Goal: Communication & Community: Answer question/provide support

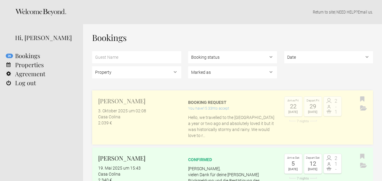
click at [123, 102] on h2 "[PERSON_NAME]" at bounding box center [139, 101] width 83 height 9
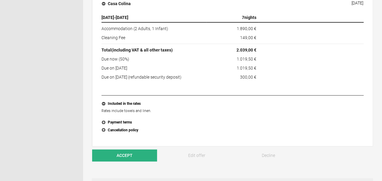
scroll to position [250, 0]
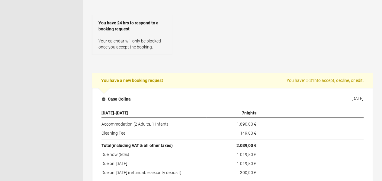
scroll to position [223, 0]
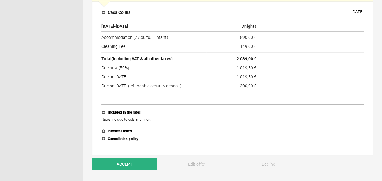
scroll to position [242, 0]
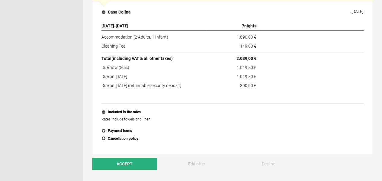
type textarea "Hi Natalia, thank you for your enquiry that I accept with pleasure. Most of the…"
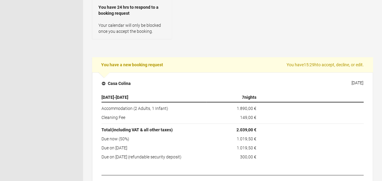
scroll to position [170, 0]
